Goal: Task Accomplishment & Management: Use online tool/utility

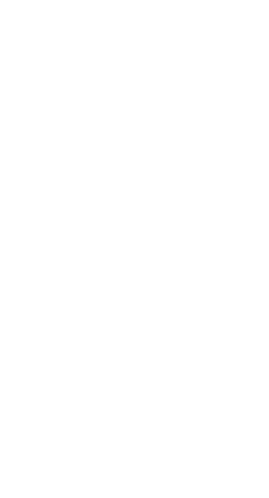
click at [120, 351] on div "Select class section Select level Select arm Download Pdf Report Excel Report ×…" at bounding box center [167, 249] width 203 height 498
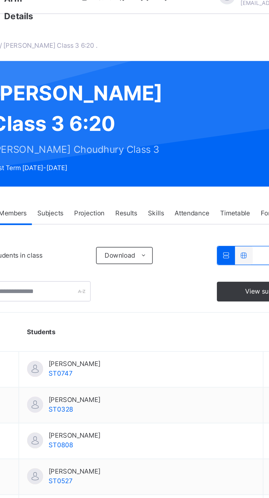
click at [191, 130] on div "Attendance" at bounding box center [187, 124] width 23 height 11
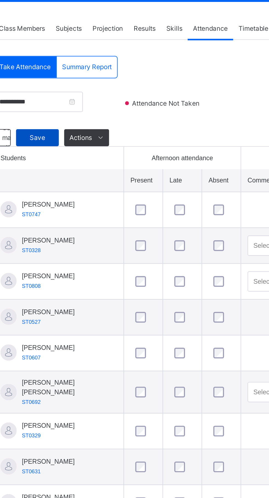
click at [98, 183] on span "Save" at bounding box center [98, 180] width 14 height 5
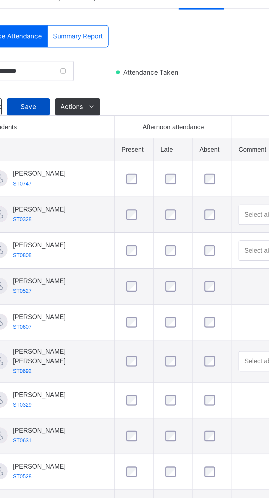
click at [91, 185] on div "Save" at bounding box center [98, 180] width 22 height 9
